Goal: Task Accomplishment & Management: Complete application form

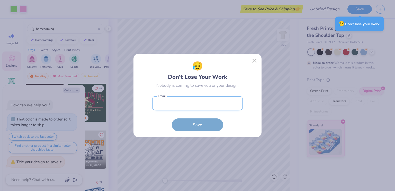
click at [214, 104] on input "email" at bounding box center [197, 103] width 91 height 14
type input "[EMAIL_ADDRESS][DOMAIN_NAME]"
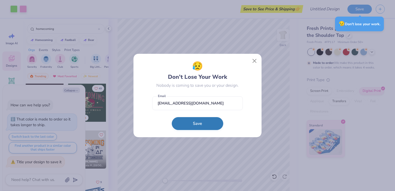
click at [214, 122] on button "Save" at bounding box center [197, 123] width 51 height 13
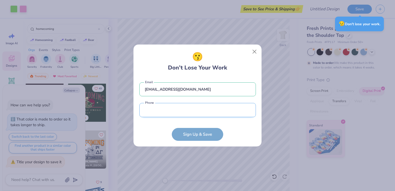
click at [168, 114] on input "tel" at bounding box center [198, 110] width 117 height 14
type input "9"
type textarea "x"
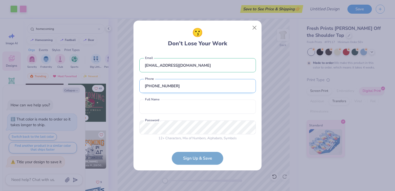
type input "[PHONE_NUMBER]"
click at [168, 114] on input "text" at bounding box center [198, 107] width 117 height 14
type input "[PERSON_NAME]"
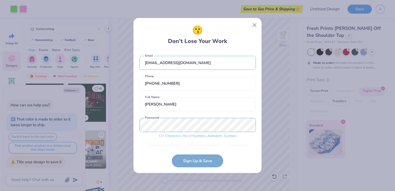
scroll to position [14, 0]
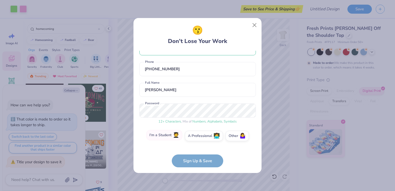
click at [161, 131] on label "I'm a Student 🧑‍🎓" at bounding box center [164, 135] width 36 height 10
click at [196, 150] on input "I'm a Student 🧑‍🎓" at bounding box center [197, 151] width 3 height 3
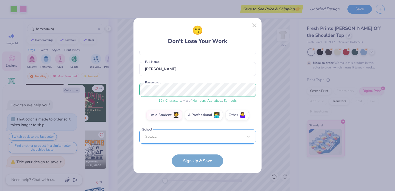
click at [183, 138] on div "Select..." at bounding box center [198, 137] width 117 height 14
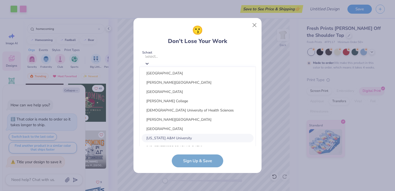
scroll to position [35, 0]
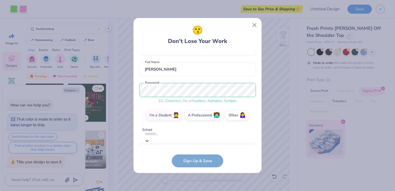
click at [195, 163] on form "[EMAIL_ADDRESS][DOMAIN_NAME] Email [PHONE_NUMBER] Phone [PERSON_NAME] Full Name…" at bounding box center [198, 109] width 117 height 117
click at [240, 105] on div "[EMAIL_ADDRESS][DOMAIN_NAME] Email [PHONE_NUMBER] Phone [PERSON_NAME] Full Name…" at bounding box center [198, 99] width 117 height 96
click at [232, 116] on label "Other 🤷‍♀️" at bounding box center [237, 114] width 23 height 10
click at [200, 150] on input "Other 🤷‍♀️" at bounding box center [197, 151] width 3 height 3
click at [203, 162] on form "[EMAIL_ADDRESS][DOMAIN_NAME] Email [PHONE_NUMBER] Phone [PERSON_NAME] Full Name…" at bounding box center [198, 109] width 117 height 117
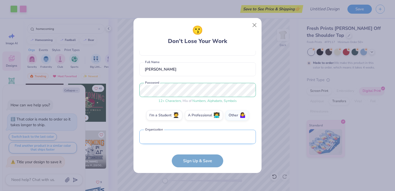
click at [168, 137] on input "text" at bounding box center [198, 137] width 117 height 14
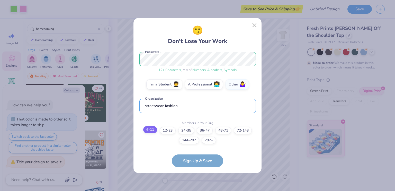
type input "streetwear fashion"
click at [151, 131] on label "6-11" at bounding box center [150, 129] width 14 height 7
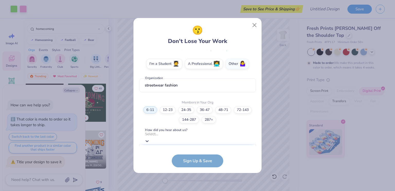
scroll to position [164, 0]
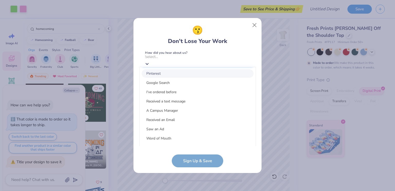
click at [188, 143] on div "option Pinterest focused, 1 of 15. 15 results available. Use Up and Down to cho…" at bounding box center [198, 131] width 117 height 157
click at [177, 76] on div "Pinterest" at bounding box center [198, 73] width 112 height 8
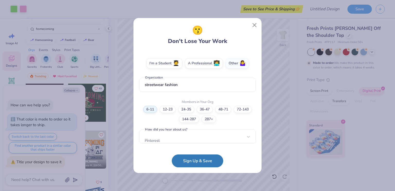
scroll to position [87, 0]
click at [192, 160] on button "Sign Up & Save" at bounding box center [197, 159] width 51 height 13
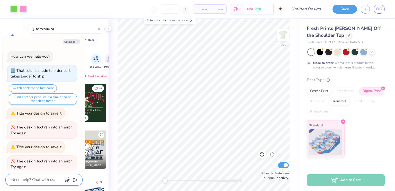
scroll to position [4, 0]
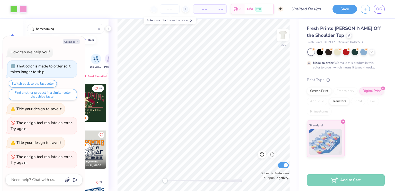
type textarea "x"
